Goal: Transaction & Acquisition: Purchase product/service

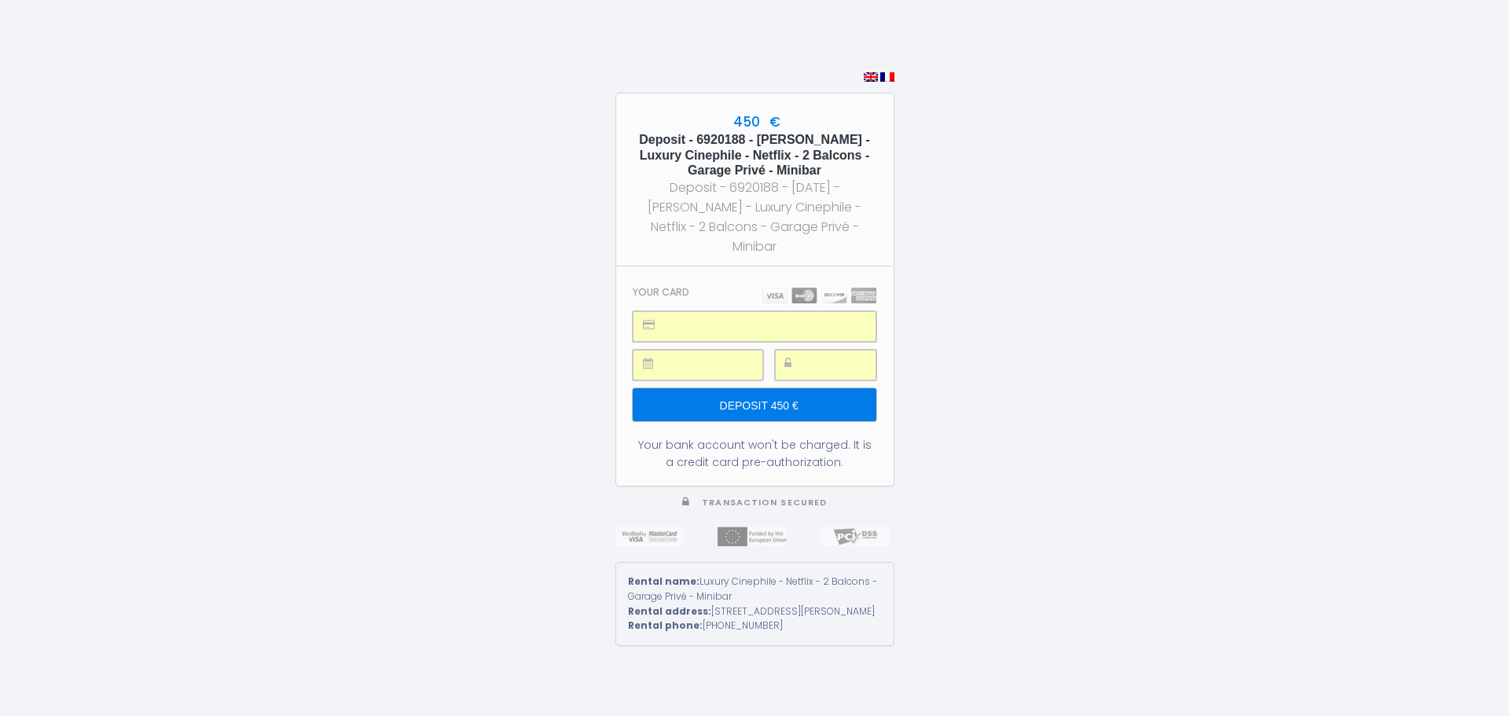
click at [805, 388] on input "Deposit 450 €" at bounding box center [754, 404] width 243 height 33
click at [807, 286] on div at bounding box center [817, 294] width 117 height 17
click at [798, 287] on section "Your card Deposit 450 € Your bank account won't be charged. It is a credit card…" at bounding box center [755, 376] width 278 height 219
click at [600, 283] on div "450 € Deposit - 6920188 - [PERSON_NAME] - Luxury Cinephile - Netflix - 2 Balcon…" at bounding box center [754, 358] width 1509 height 716
click at [851, 388] on input "Deposit 450 €" at bounding box center [754, 404] width 243 height 33
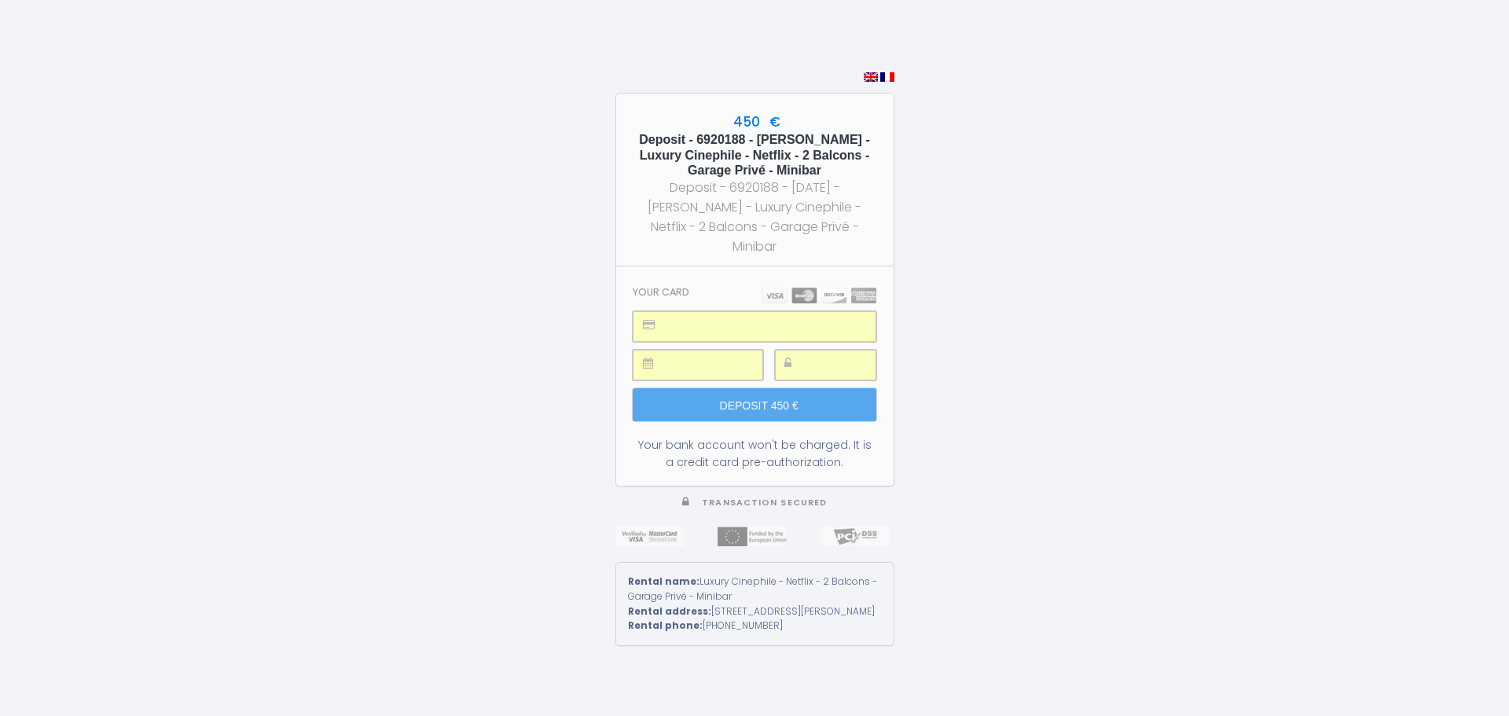
click at [969, 351] on div "450 € Deposit - 6920188 - [PERSON_NAME] - Luxury Cinephile - Netflix - 2 Balcon…" at bounding box center [754, 358] width 1509 height 716
